Goal: Transaction & Acquisition: Purchase product/service

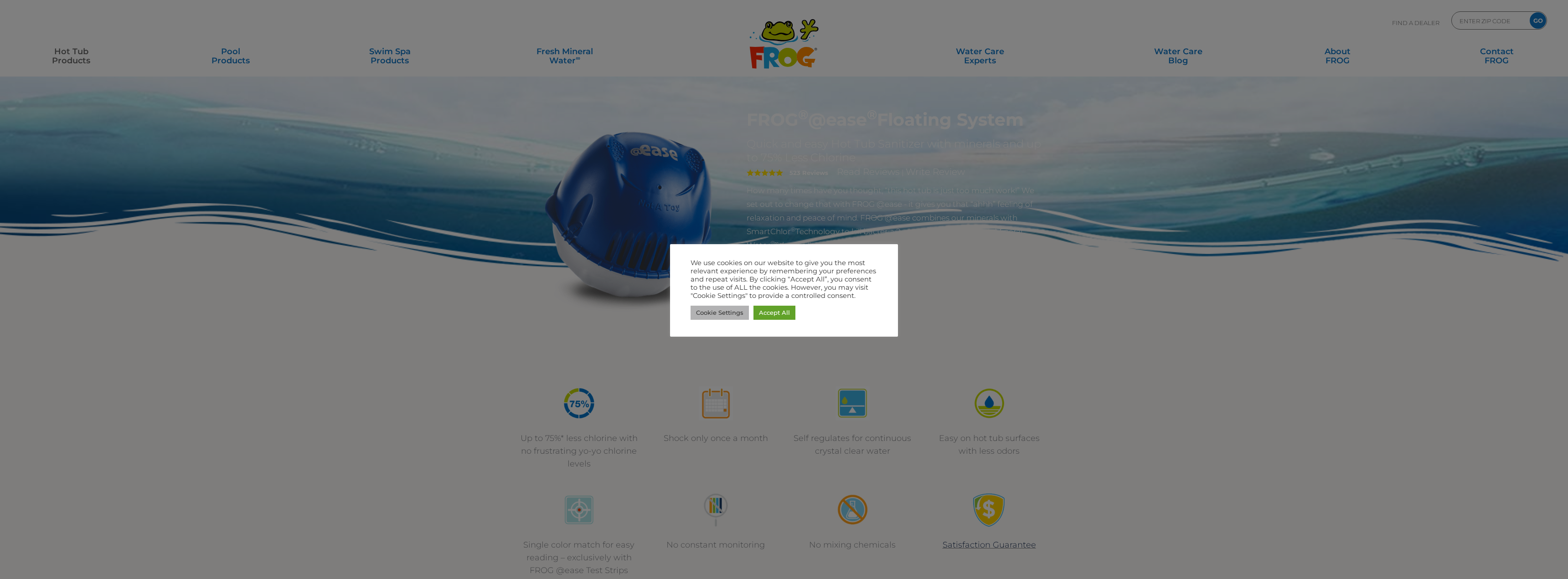
click at [727, 307] on link "Cookie Settings" at bounding box center [719, 313] width 59 height 14
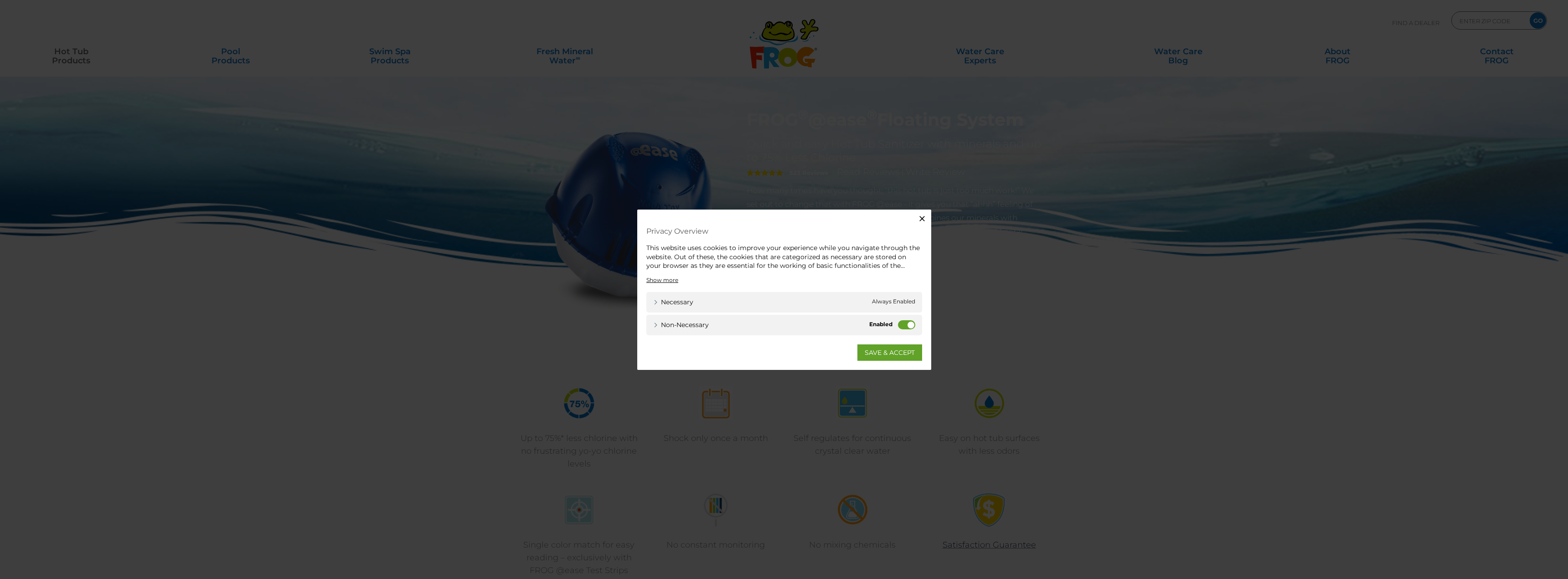
click at [909, 320] on label "Non-necessary" at bounding box center [906, 324] width 18 height 9
click at [0, 0] on input "Non-necessary" at bounding box center [0, 0] width 0 height 0
click at [901, 351] on link "SAVE & ACCEPT" at bounding box center [890, 352] width 65 height 16
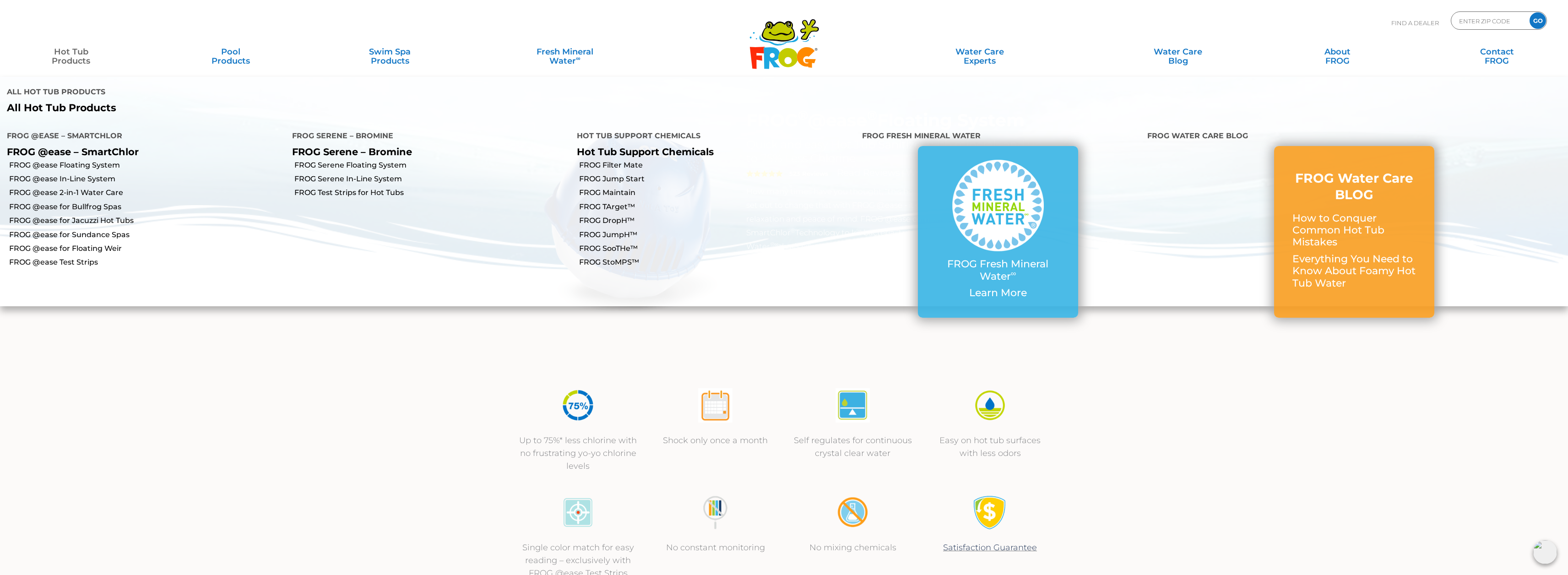
click at [69, 61] on link "Hot Tub Products" at bounding box center [71, 52] width 124 height 18
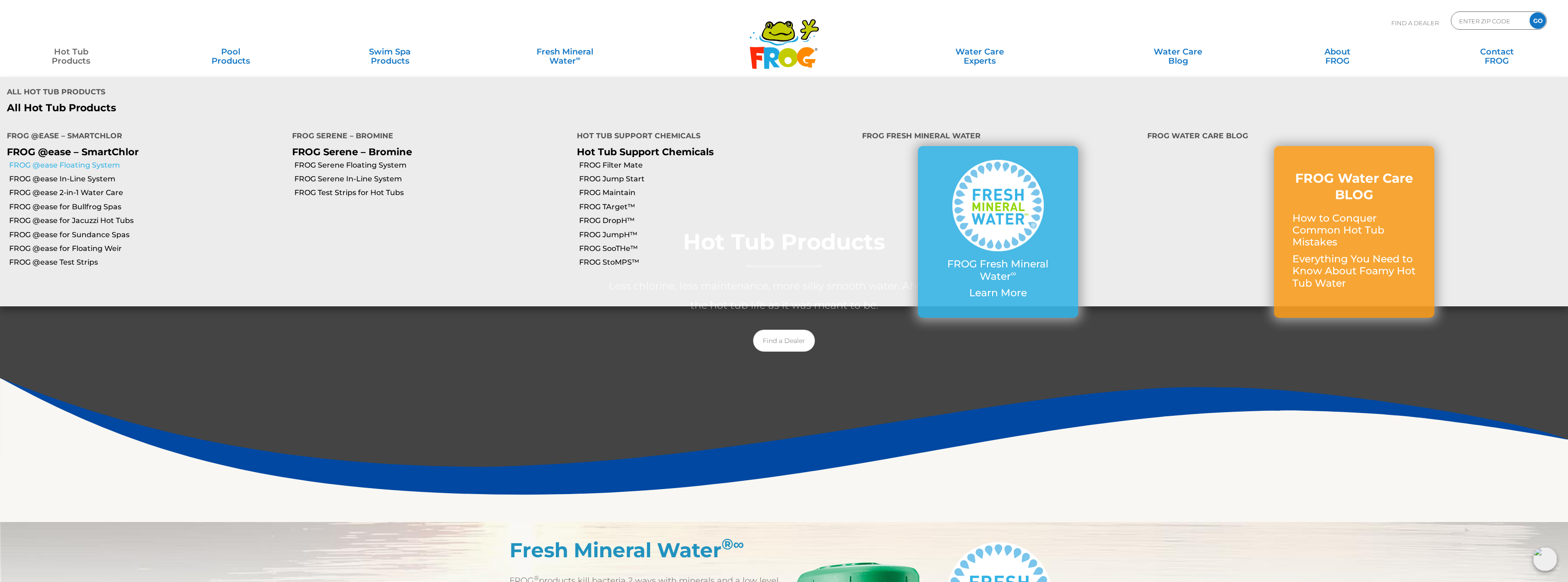
click at [63, 160] on link "FROG @ease Floating System" at bounding box center [147, 165] width 276 height 10
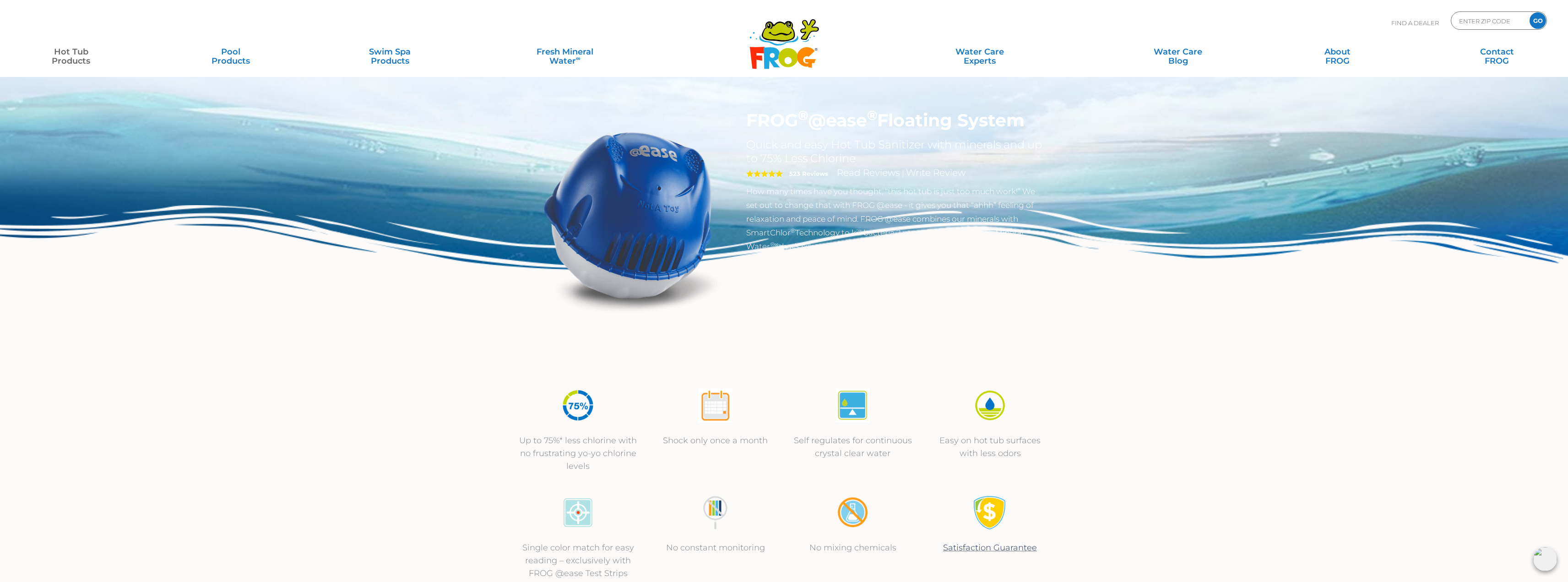
drag, startPoint x: 748, startPoint y: 120, endPoint x: 1059, endPoint y: 110, distance: 311.2
click at [1059, 110] on section "FROG ® @ease ® Floating System Quick and easy Hot Tub Sanitizer with minerals a…" at bounding box center [784, 232] width 549 height 244
copy h1 "FROG ® @ease ® Floating System"
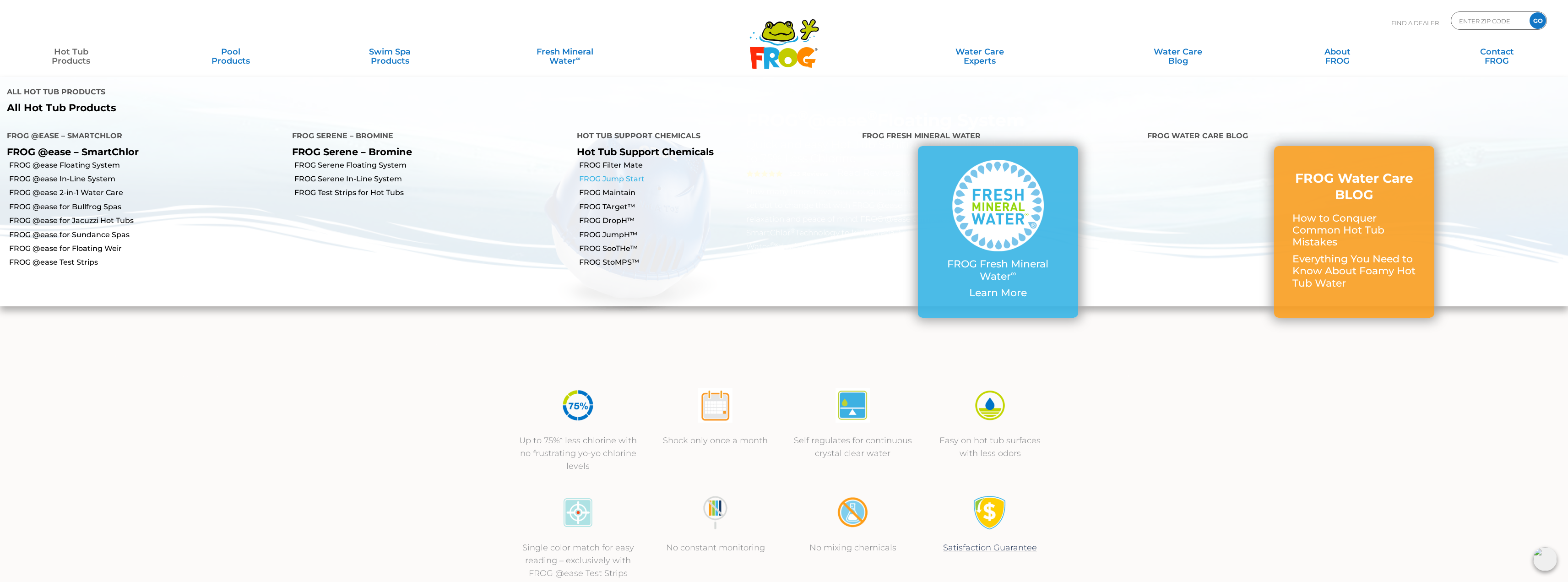
click at [611, 174] on link "FROG Jump Start" at bounding box center [717, 179] width 276 height 10
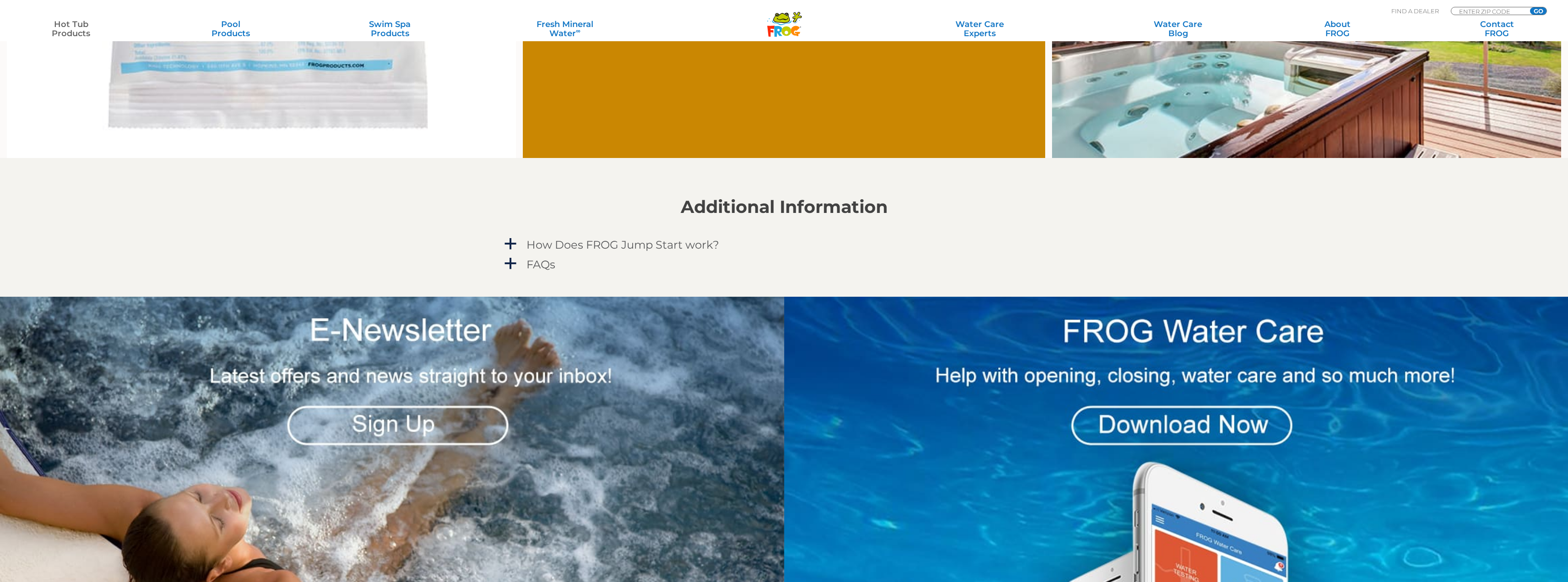
scroll to position [871, 0]
